Goal: Task Accomplishment & Management: Use online tool/utility

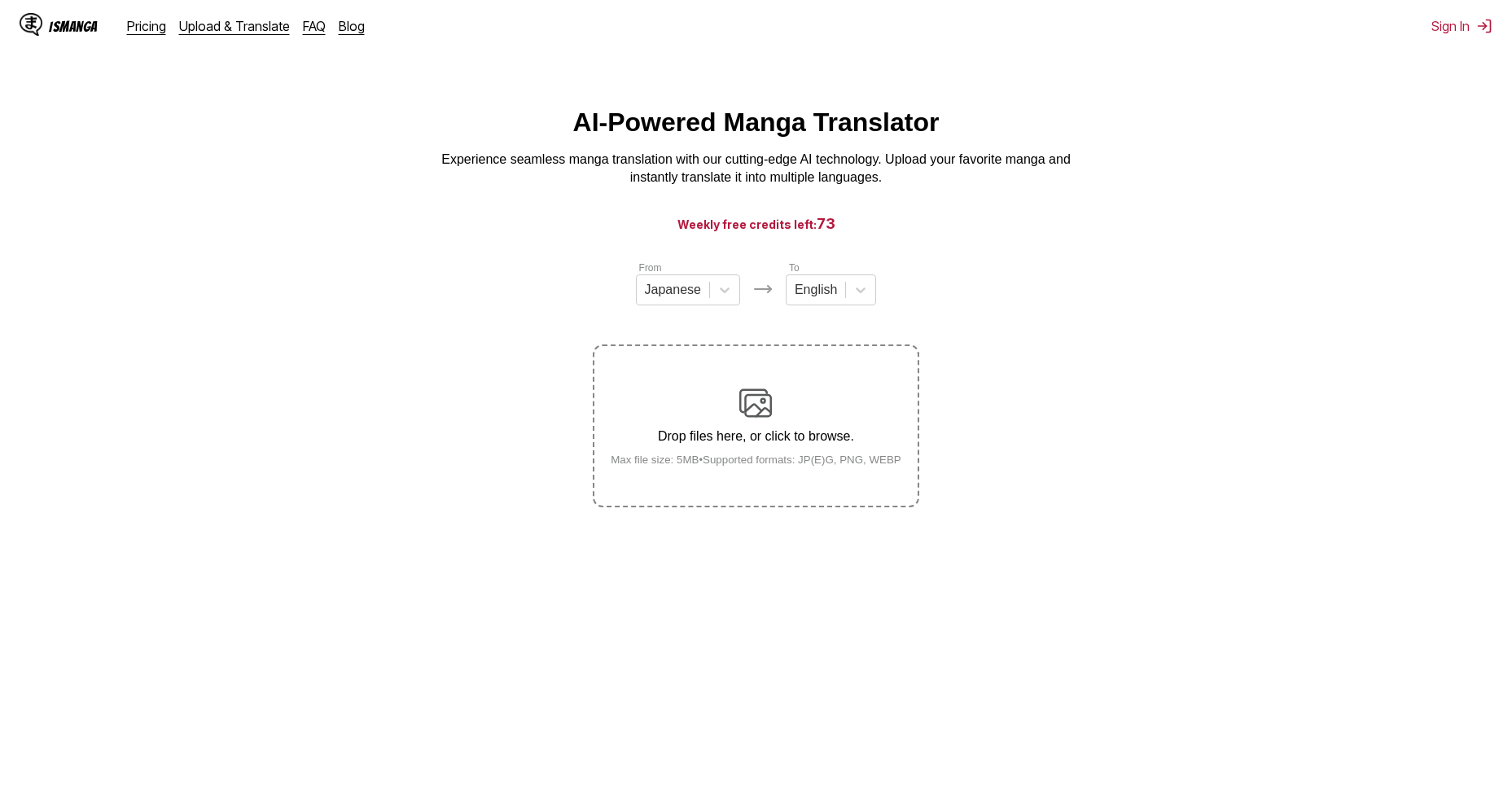
click at [821, 415] on div "Drop files here, or click to browse. Max file size: 5MB • Supported formats: JP…" at bounding box center [756, 427] width 317 height 79
click at [0, 0] on input "Drop files here, or click to browse. Max file size: 5MB • Supported formats: JP…" at bounding box center [0, 0] width 0 height 0
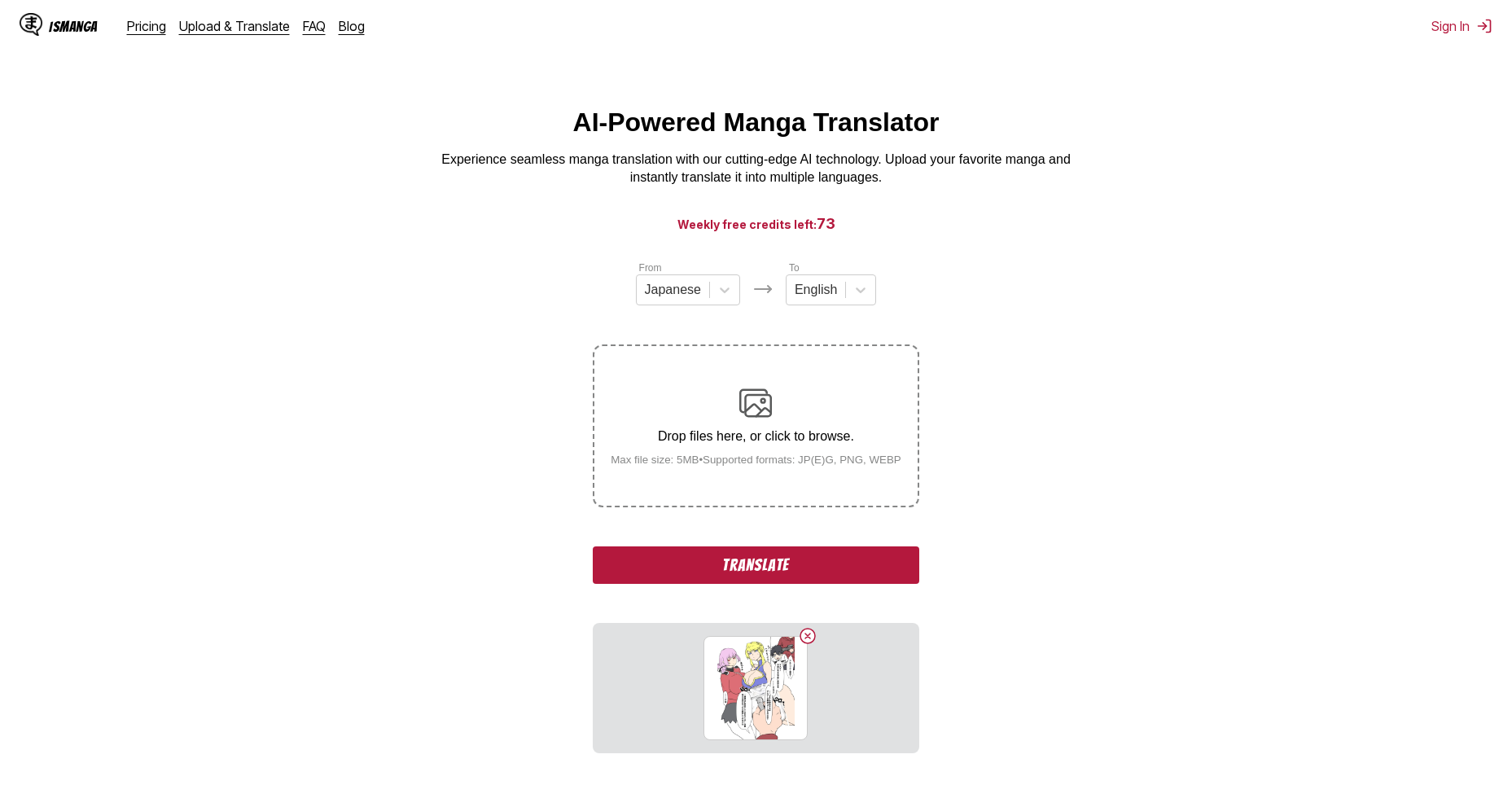
click at [772, 566] on button "Translate" at bounding box center [755, 564] width 325 height 37
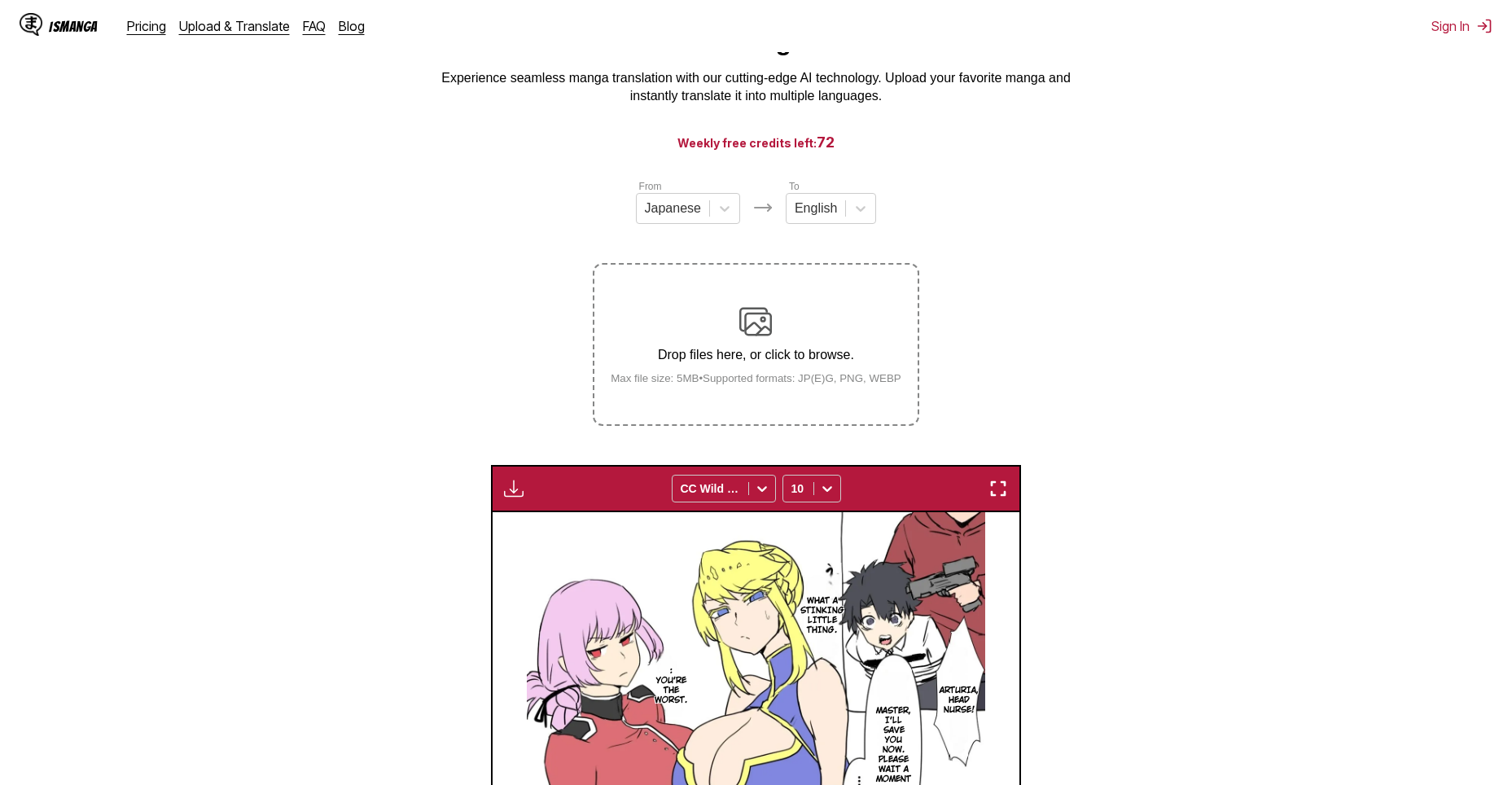
scroll to position [245, 0]
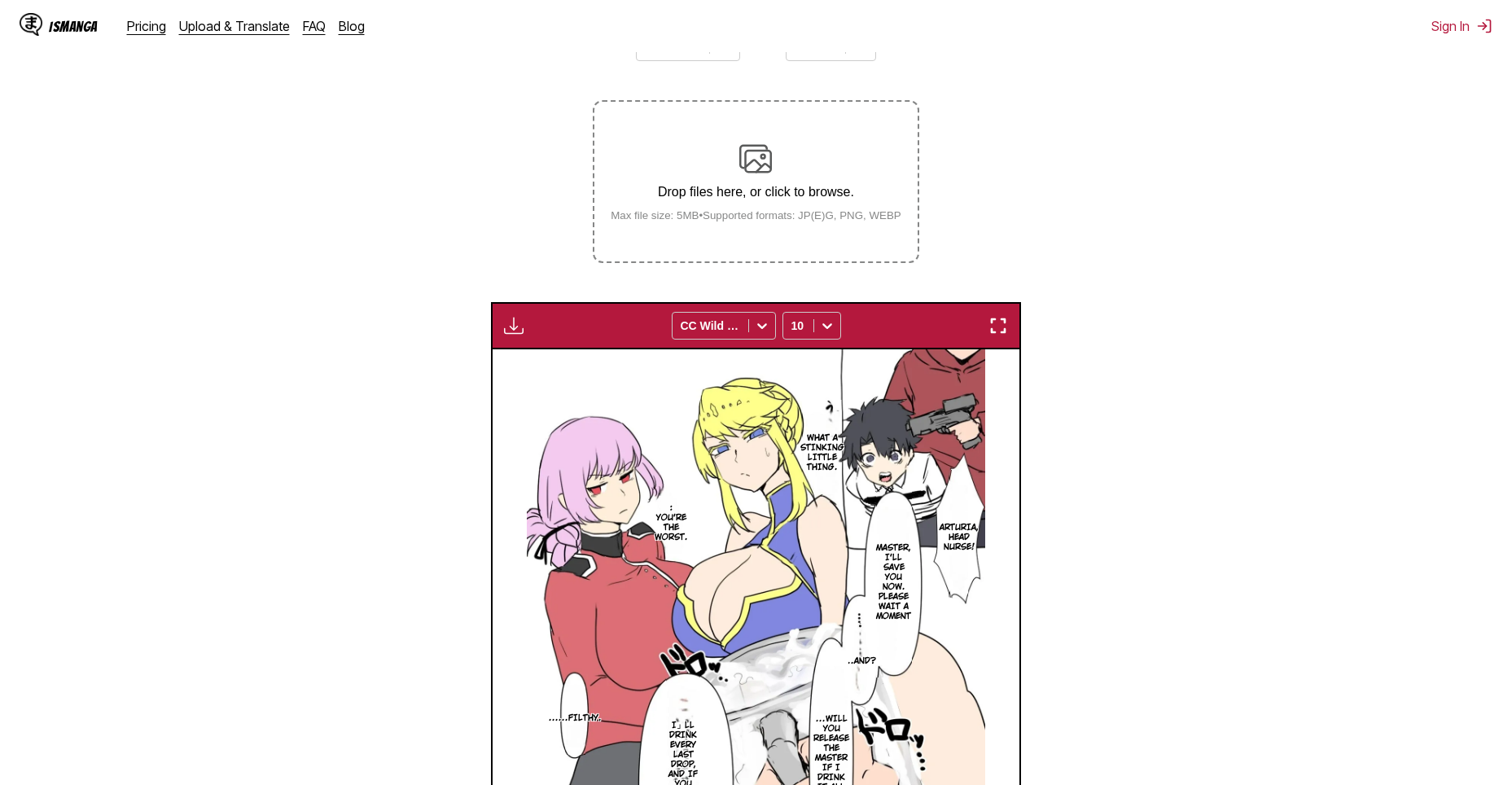
click at [952, 530] on p "Arturia, head nurse!" at bounding box center [959, 538] width 45 height 36
click at [808, 451] on p "What a stinking little thing." at bounding box center [822, 452] width 50 height 45
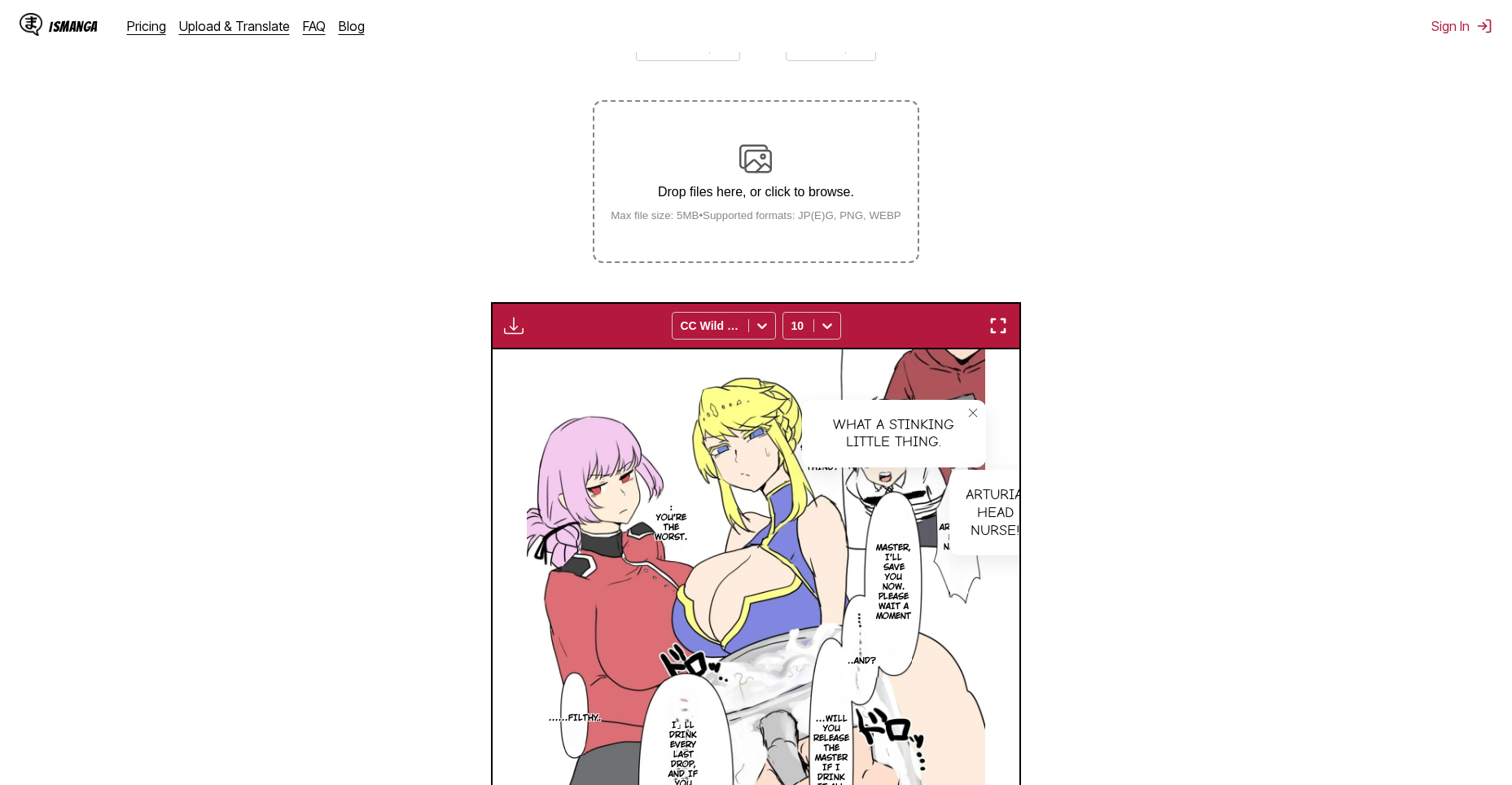
click at [972, 415] on icon "close-tooltip" at bounding box center [973, 413] width 12 height 12
click at [993, 324] on img "button" at bounding box center [998, 326] width 20 height 20
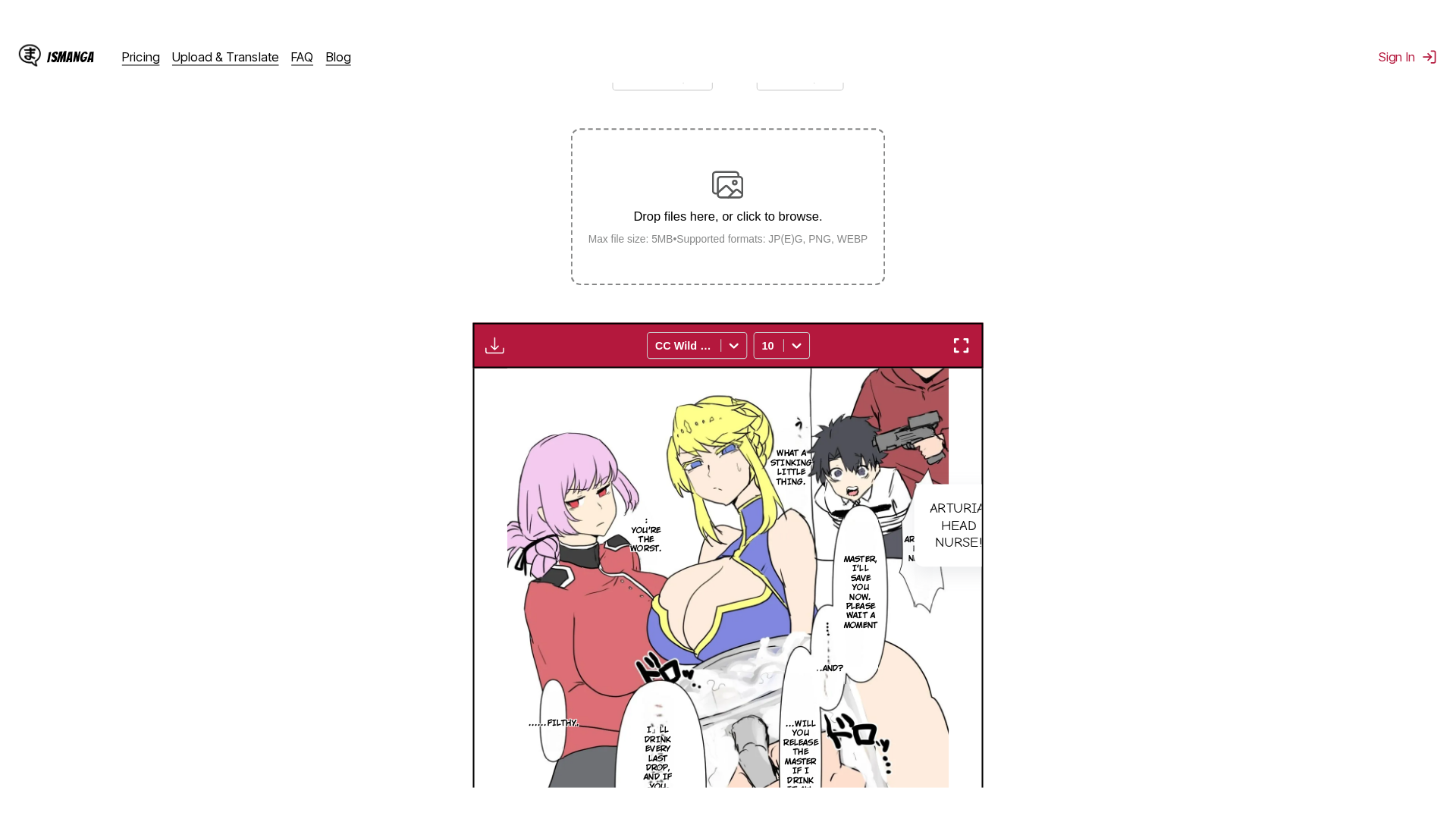
scroll to position [160, 0]
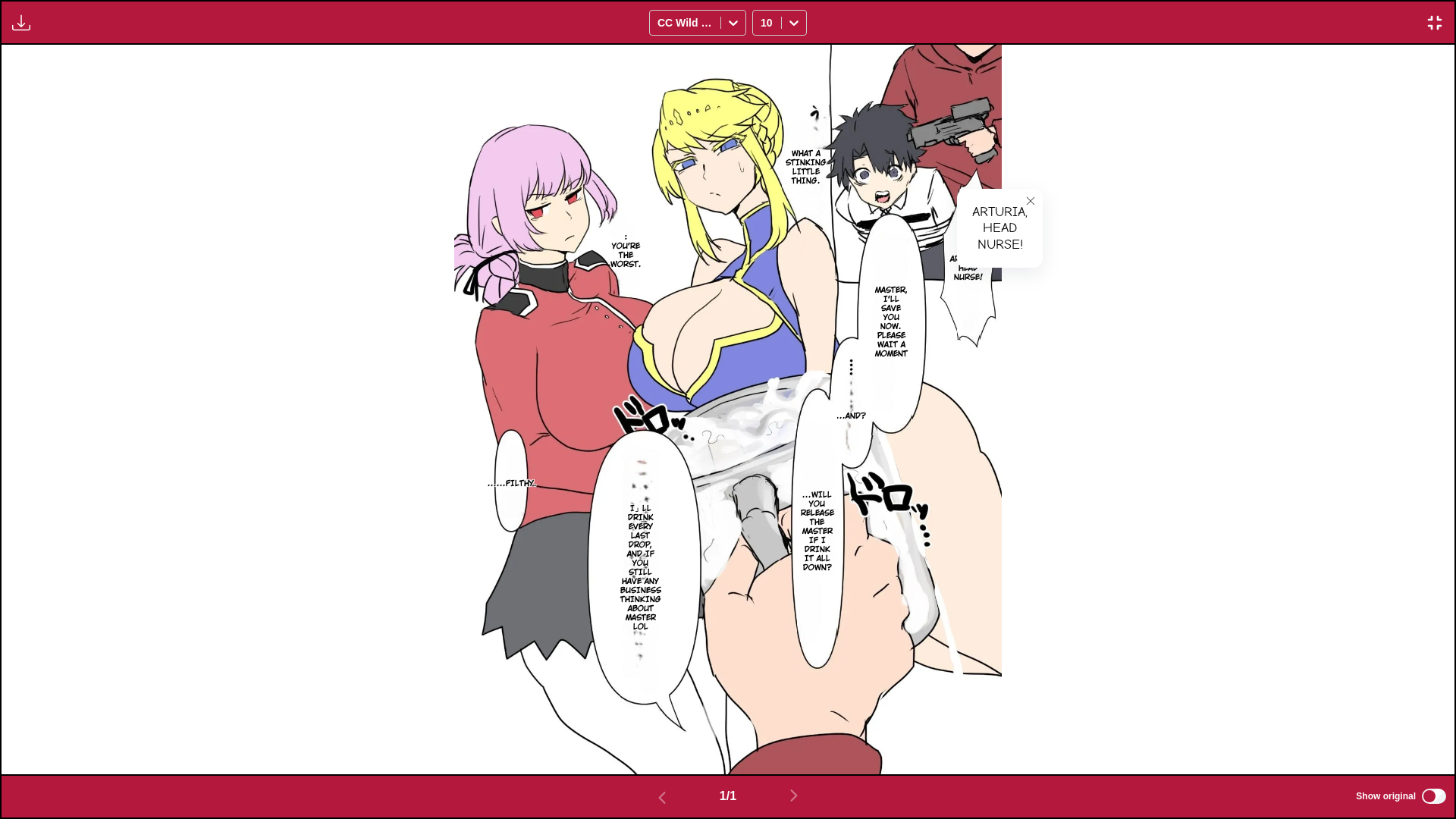
click at [621, 252] on p ": You're the worst." at bounding box center [626, 251] width 39 height 42
drag, startPoint x: 754, startPoint y: 212, endPoint x: 780, endPoint y: 215, distance: 26.2
click at [754, 213] on icon "close-tooltip" at bounding box center [756, 217] width 11 height 11
click at [1033, 192] on button "close-tooltip" at bounding box center [1031, 201] width 25 height 25
click at [885, 343] on p "Master, I'll save you now. Please wait a moment" at bounding box center [891, 322] width 42 height 79
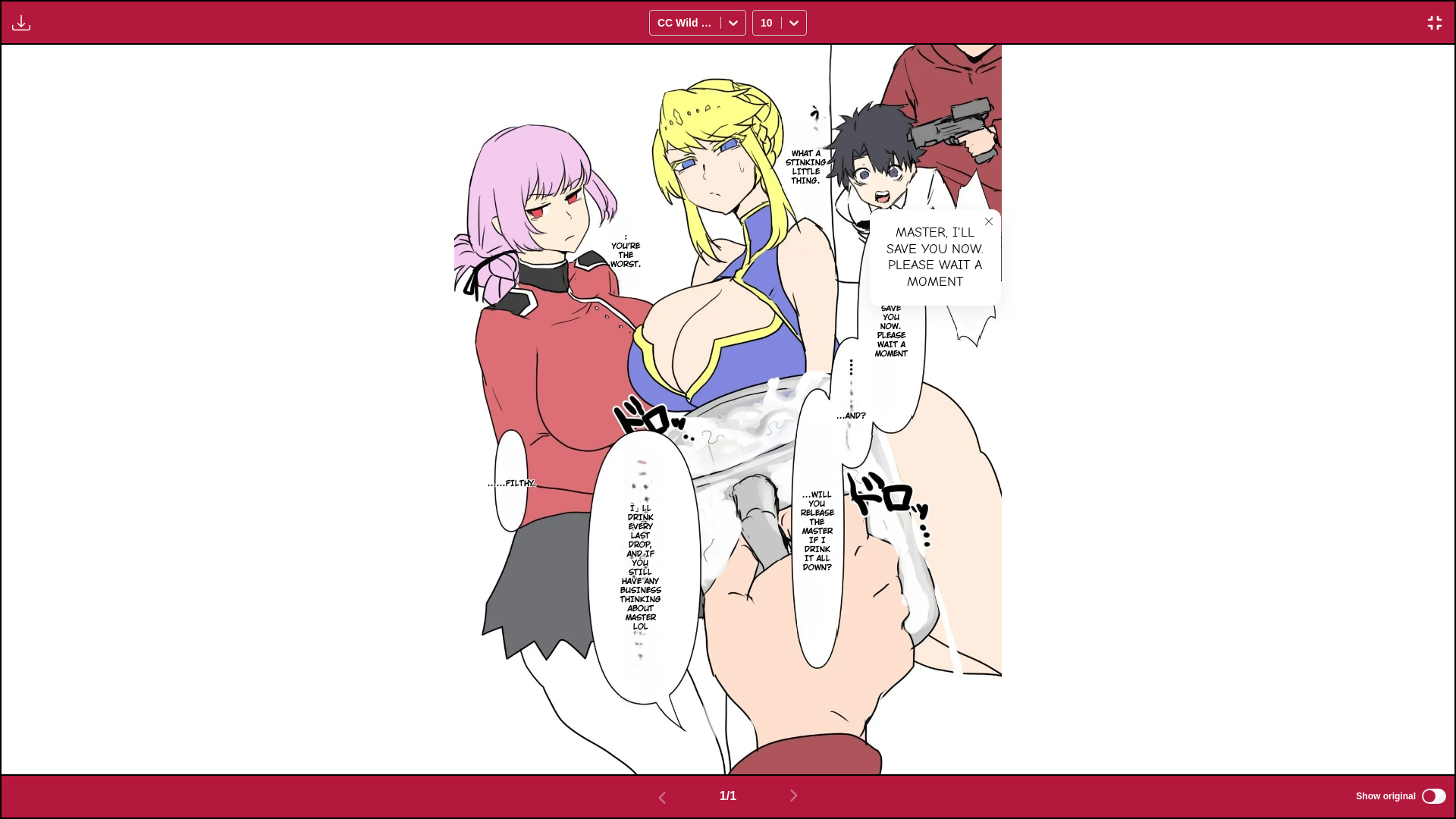
click at [852, 410] on p "...And?" at bounding box center [851, 416] width 35 height 15
click at [901, 381] on icon "close-tooltip" at bounding box center [898, 382] width 11 height 11
click at [805, 508] on p "...Will you release the Master if I drink it all down?" at bounding box center [817, 531] width 40 height 88
click at [640, 531] on p "I」ll drink every last drop, and if you still have any business thinking about M…" at bounding box center [641, 568] width 47 height 133
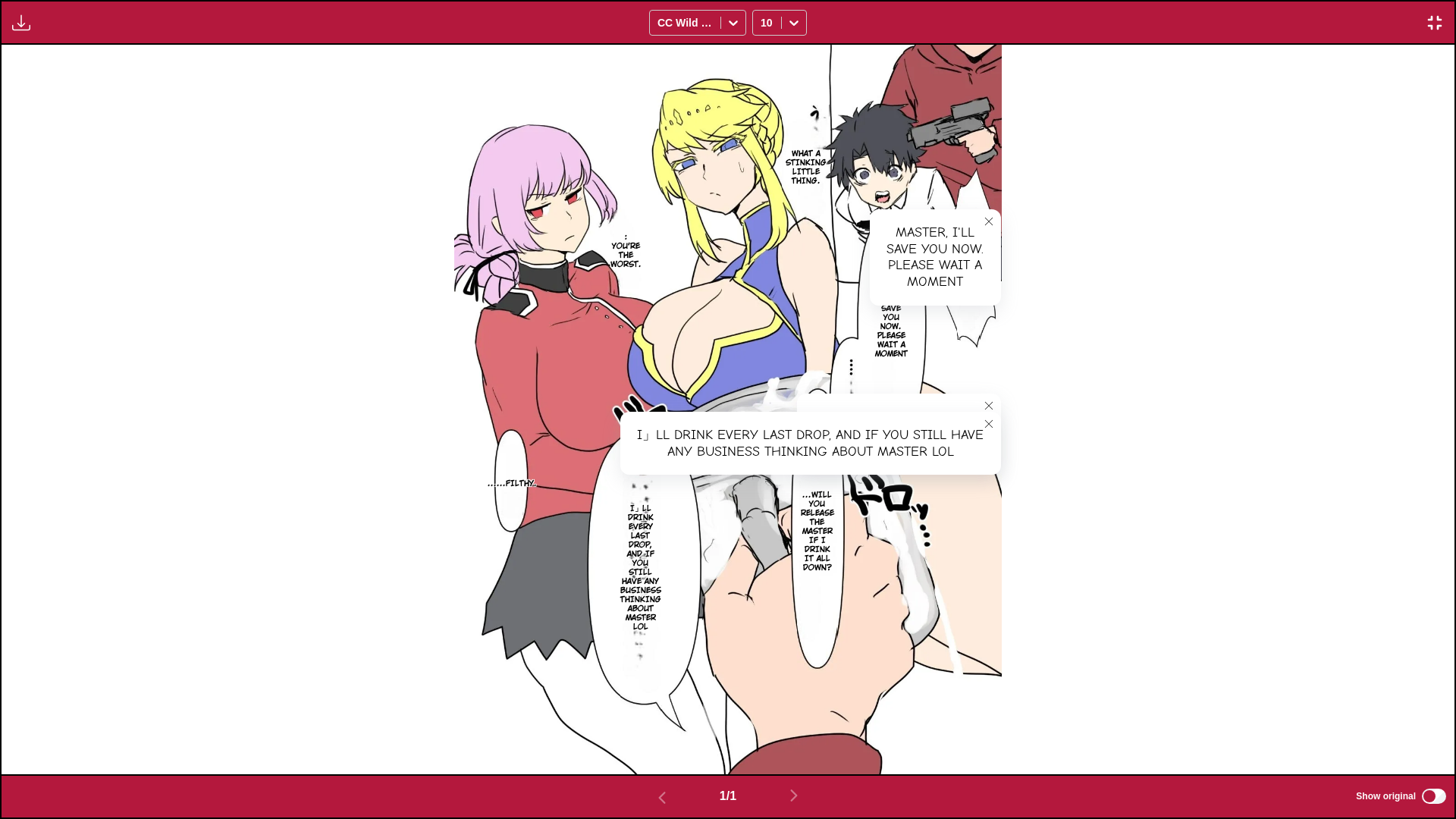
click at [988, 423] on icon "close-tooltip" at bounding box center [989, 424] width 11 height 11
click at [990, 405] on icon "close-tooltip" at bounding box center [989, 406] width 11 height 11
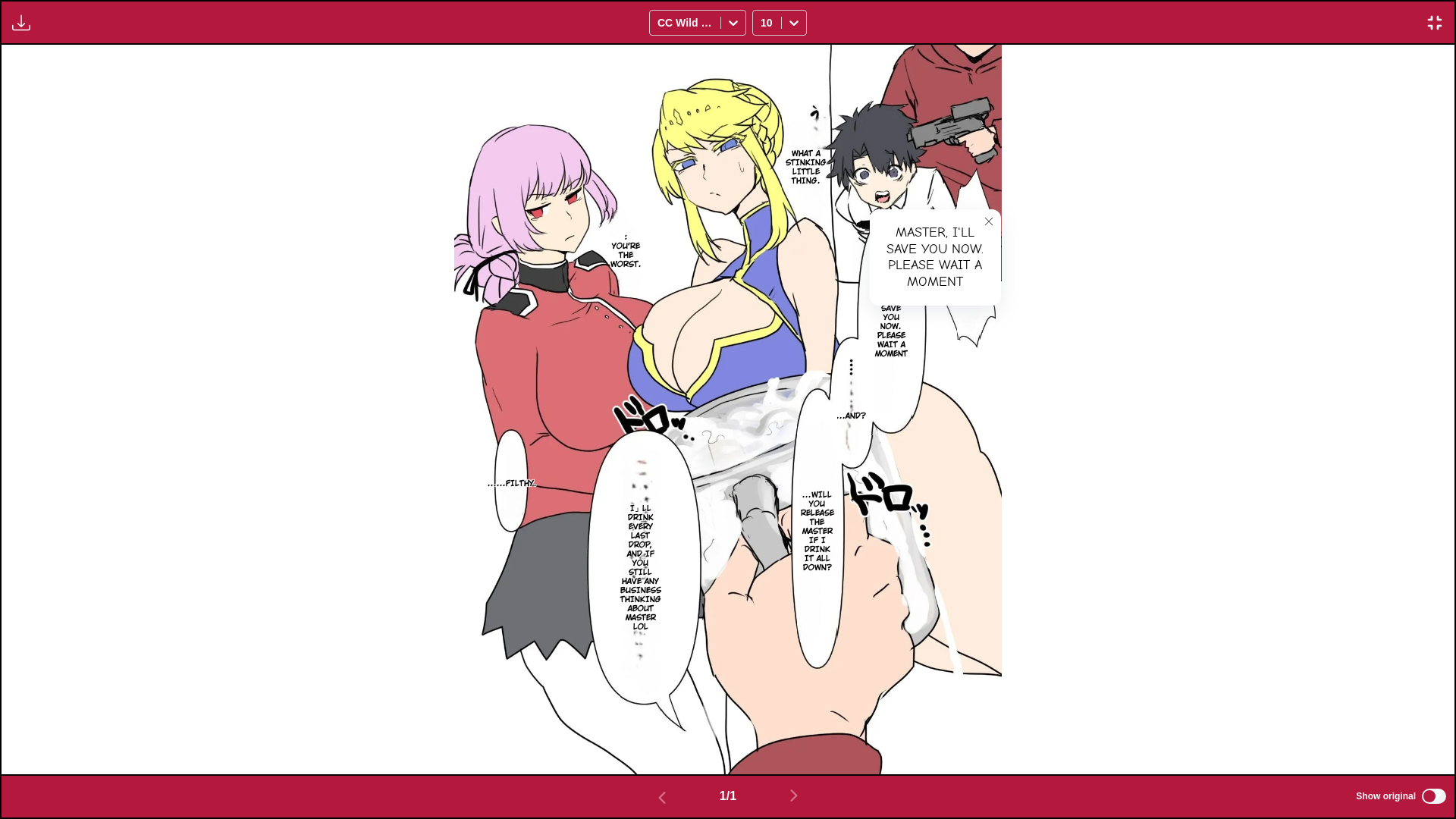
click at [996, 218] on button "close-tooltip" at bounding box center [989, 222] width 25 height 25
click at [1408, 18] on img "button" at bounding box center [1435, 23] width 18 height 18
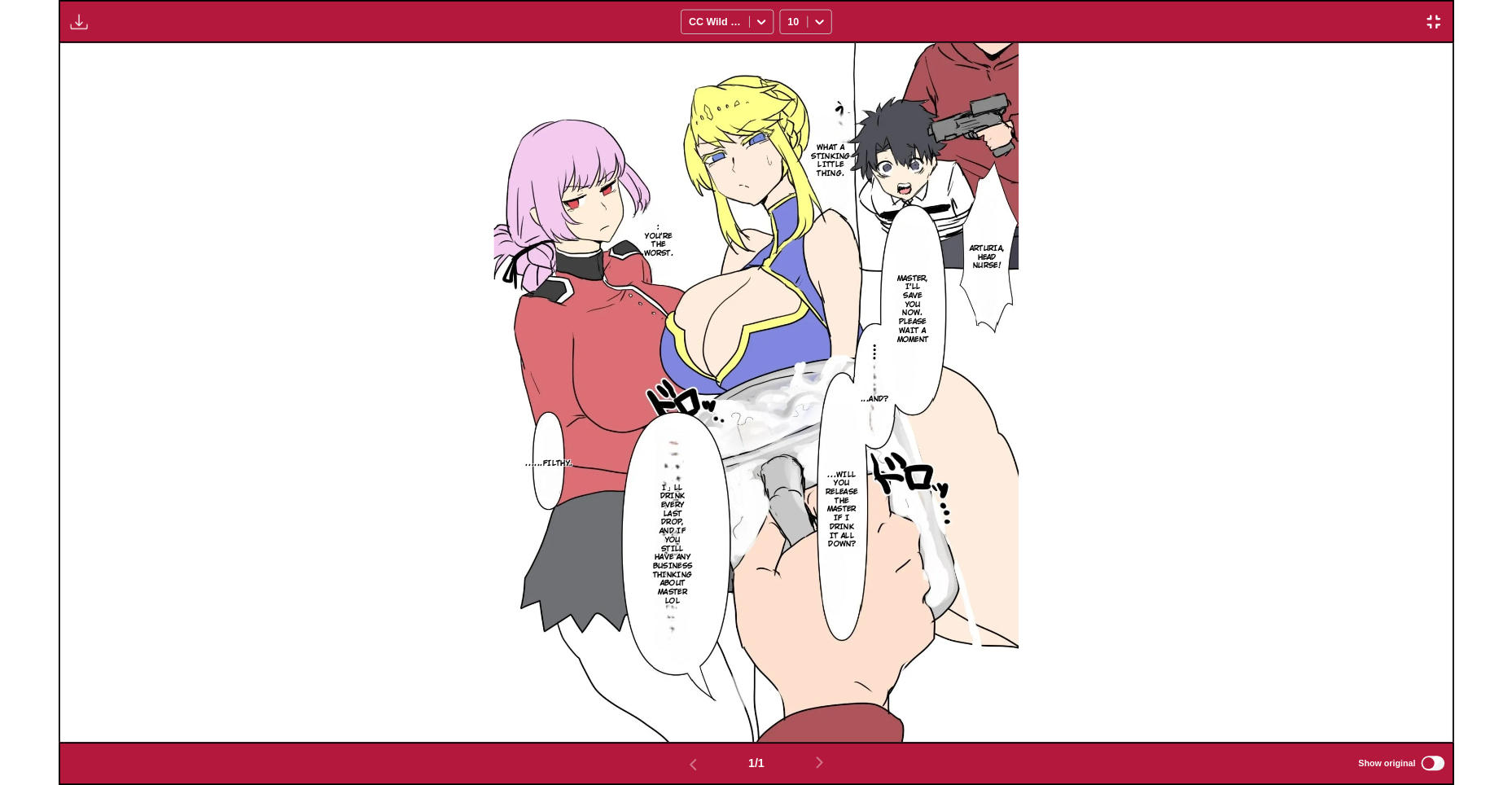
scroll to position [423, 0]
